Goal: Information Seeking & Learning: Learn about a topic

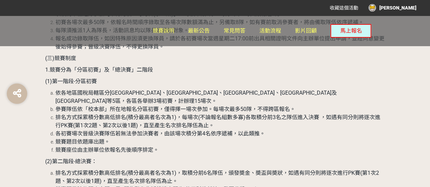
scroll to position [1361, 0]
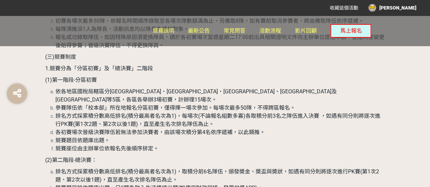
drag, startPoint x: 49, startPoint y: 94, endPoint x: 129, endPoint y: 82, distance: 80.5
copy div "競賽方式 (1)以數位科技線上平臺「Kahoot!」軟體進行租稅問答，初賽及決賽皆由參賽者以自有手機透過「Kahoot!」軟體作答， 每一參賽隊伍僅能以1支手…"
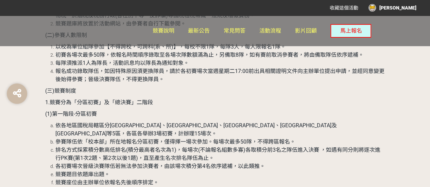
drag, startPoint x: 145, startPoint y: 81, endPoint x: 46, endPoint y: 60, distance: 101.2
copy div "2.競賽方式 (1)以數位科技線上平臺「Kahoot!」軟體進行租稅問答，初賽及決賽皆由參賽者以自有手機透過「Kahoot!」軟體作答， 每一參賽隊伍僅能以1…"
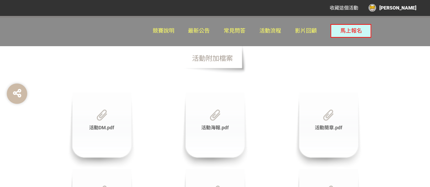
scroll to position [2143, 0]
